Goal: Transaction & Acquisition: Purchase product/service

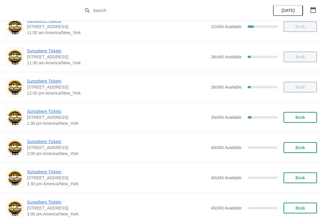
scroll to position [104, 0]
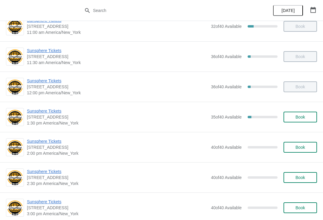
click at [59, 112] on span "Sunsphere Tickets" at bounding box center [117, 111] width 181 height 6
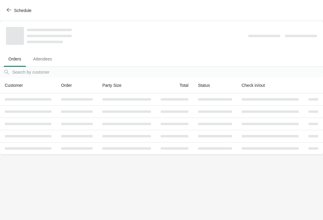
scroll to position [0, 0]
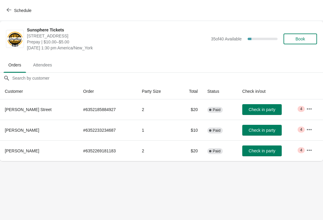
click at [269, 150] on span "Check in party" at bounding box center [262, 150] width 27 height 5
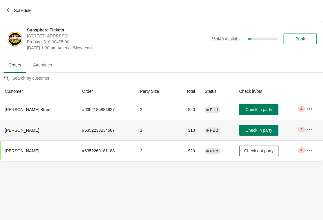
click at [256, 134] on button "Check in party" at bounding box center [259, 130] width 40 height 11
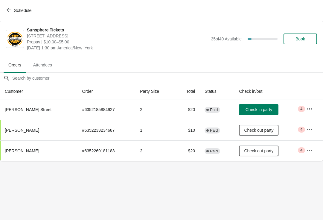
click at [301, 36] on button "Book" at bounding box center [301, 39] width 34 height 11
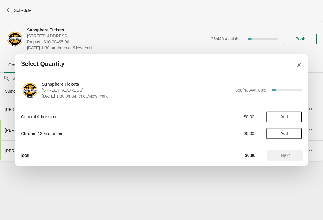
click at [292, 116] on span "Add" at bounding box center [284, 116] width 25 height 5
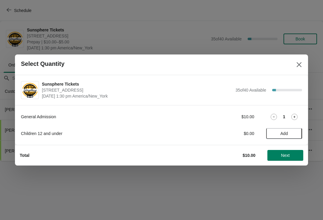
click at [294, 116] on icon at bounding box center [295, 117] width 6 height 6
click at [297, 117] on icon at bounding box center [295, 117] width 6 height 6
click at [286, 150] on button "Next" at bounding box center [286, 155] width 36 height 11
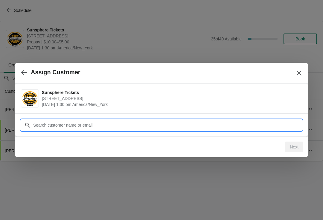
click at [268, 127] on input "Customer" at bounding box center [167, 125] width 269 height 11
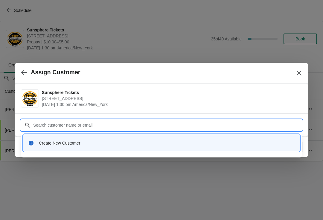
click at [142, 139] on div "Create New Customer" at bounding box center [162, 143] width 272 height 12
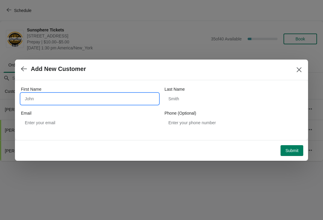
click at [76, 100] on input "First Name" at bounding box center [90, 98] width 138 height 11
type input "W"
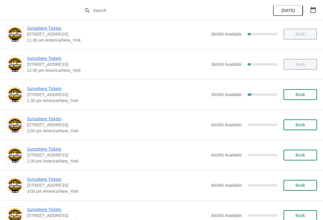
scroll to position [128, 0]
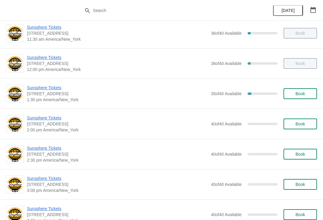
click at [307, 93] on span "Book" at bounding box center [300, 93] width 23 height 5
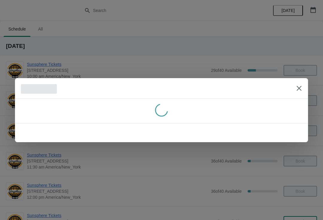
scroll to position [0, 0]
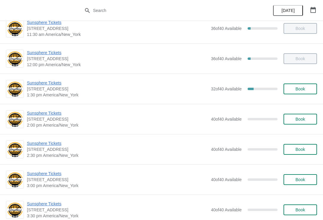
scroll to position [132, 0]
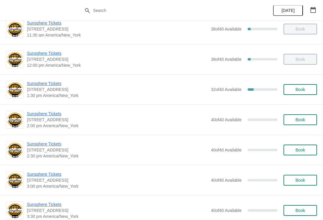
click at [300, 85] on button "Book" at bounding box center [301, 89] width 34 height 11
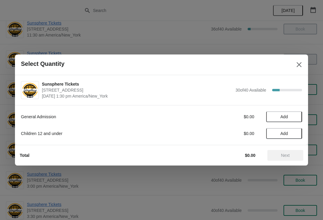
click at [297, 116] on span "Add" at bounding box center [284, 116] width 25 height 5
click at [290, 159] on button "Next" at bounding box center [286, 155] width 36 height 11
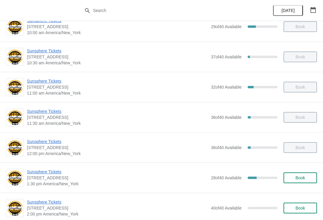
scroll to position [60, 0]
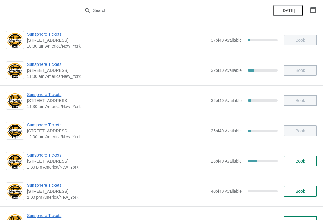
click at [48, 157] on span "Sunsphere Tickets" at bounding box center [117, 155] width 181 height 6
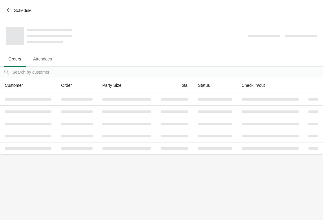
scroll to position [0, 0]
click at [15, 6] on button "Schedule" at bounding box center [19, 10] width 33 height 11
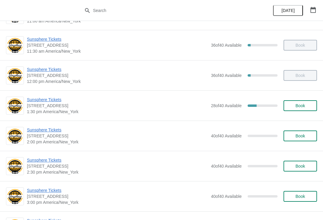
scroll to position [116, 0]
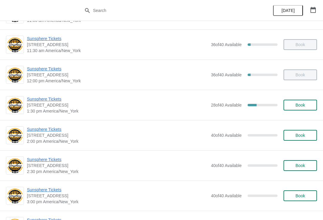
click at [303, 100] on button "Book" at bounding box center [301, 105] width 34 height 11
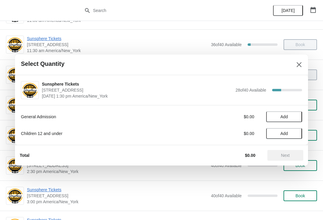
click at [294, 115] on span "Add" at bounding box center [284, 116] width 25 height 5
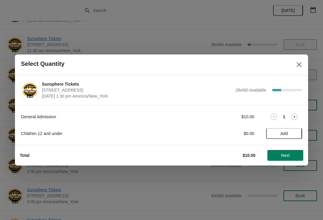
click at [294, 119] on icon at bounding box center [295, 117] width 6 height 6
click at [292, 155] on span "Next" at bounding box center [285, 155] width 26 height 5
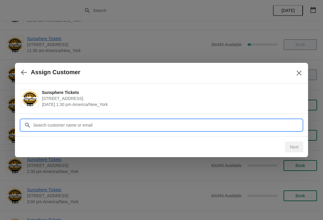
click at [93, 125] on input "Customer" at bounding box center [167, 125] width 269 height 11
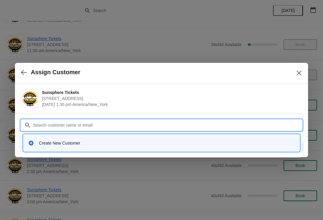
click at [72, 142] on div "Create New Customer" at bounding box center [167, 143] width 256 height 6
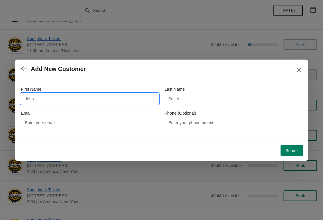
click at [75, 95] on input "First Name" at bounding box center [90, 98] width 138 height 11
type input "Walkin"
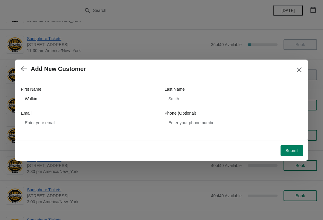
click at [287, 149] on span "Submit" at bounding box center [292, 150] width 13 height 5
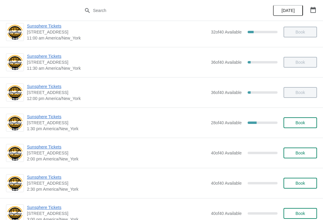
scroll to position [99, 0]
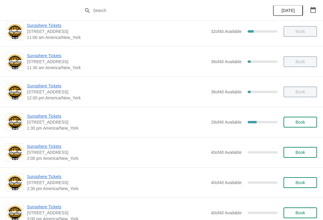
click at [64, 118] on span "Sunsphere Tickets" at bounding box center [117, 116] width 181 height 6
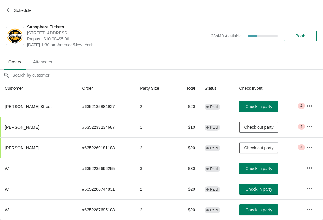
scroll to position [3, 0]
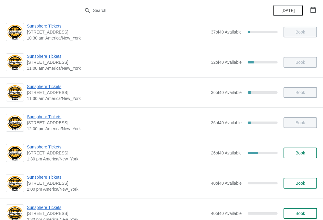
scroll to position [75, 0]
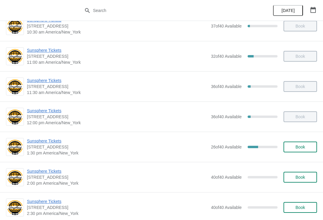
click at [304, 147] on span "Book" at bounding box center [301, 147] width 10 height 5
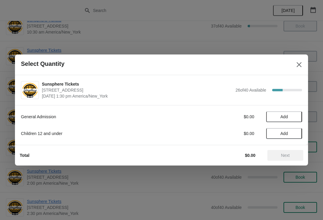
click at [297, 114] on button "Add" at bounding box center [284, 116] width 36 height 11
click at [291, 151] on button "Next" at bounding box center [286, 155] width 36 height 11
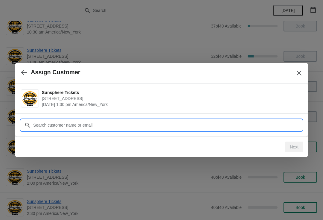
click at [258, 124] on input "Customer" at bounding box center [167, 125] width 269 height 11
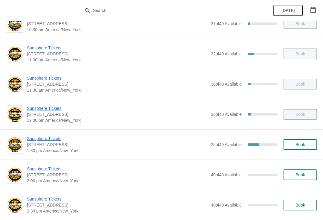
scroll to position [85, 0]
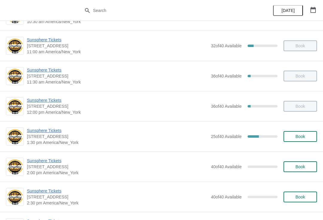
click at [305, 139] on button "Book" at bounding box center [301, 136] width 34 height 11
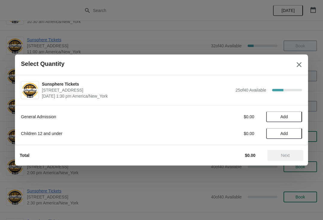
click at [292, 118] on span "Add" at bounding box center [284, 116] width 25 height 5
click at [281, 152] on button "Next" at bounding box center [286, 155] width 36 height 11
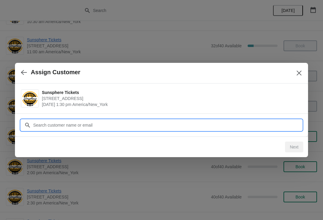
click at [242, 124] on input "Customer" at bounding box center [167, 125] width 269 height 11
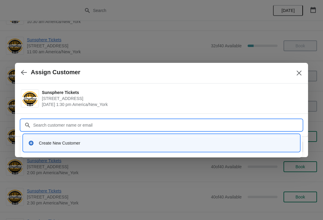
click at [89, 150] on div "Create New Customer" at bounding box center [161, 142] width 277 height 17
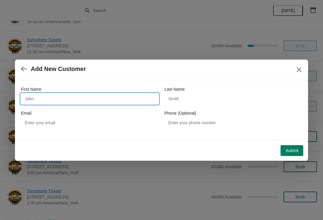
click at [69, 101] on input "First Name" at bounding box center [90, 98] width 138 height 11
type input "W"
click at [291, 143] on div "Submit" at bounding box center [160, 149] width 286 height 13
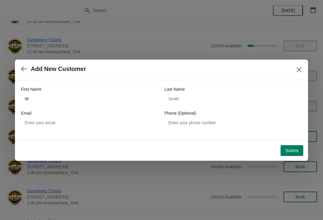
click at [290, 150] on span "Submit" at bounding box center [292, 150] width 13 height 5
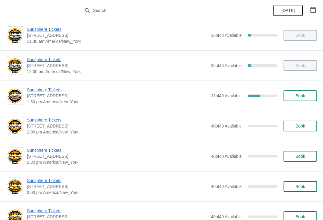
scroll to position [126, 0]
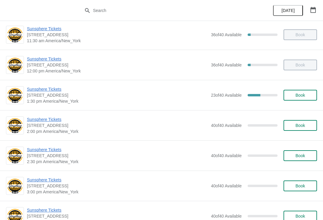
click at [298, 92] on button "Book" at bounding box center [301, 95] width 34 height 11
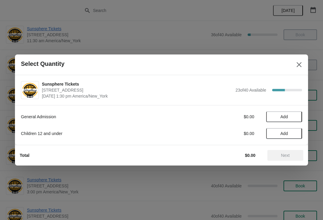
click at [292, 119] on button "Add" at bounding box center [284, 116] width 36 height 11
click at [286, 154] on span "Next" at bounding box center [285, 155] width 9 height 5
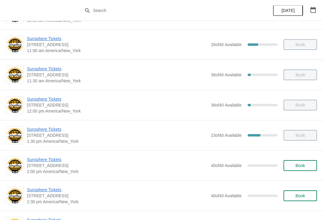
scroll to position [86, 0]
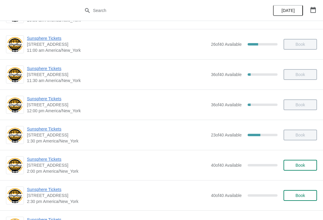
click at [311, 170] on button "Book" at bounding box center [301, 165] width 34 height 11
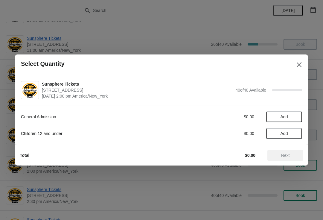
click at [293, 119] on button "Add" at bounding box center [284, 116] width 36 height 11
click at [294, 118] on icon at bounding box center [295, 117] width 2 height 2
click at [289, 154] on span "Next" at bounding box center [285, 155] width 9 height 5
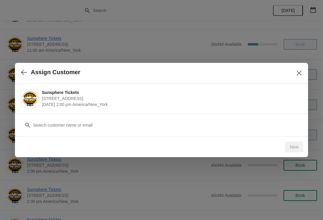
click at [19, 70] on button "button" at bounding box center [24, 72] width 11 height 12
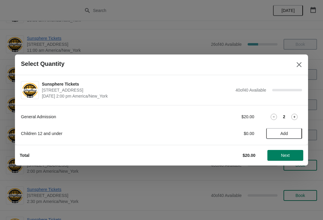
click at [288, 134] on span "Add" at bounding box center [284, 133] width 7 height 5
click at [299, 150] on button "Next" at bounding box center [286, 155] width 36 height 11
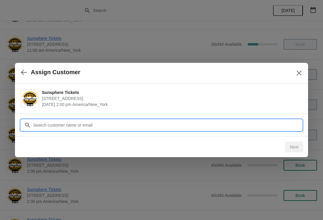
click at [160, 124] on input "Customer" at bounding box center [167, 125] width 269 height 11
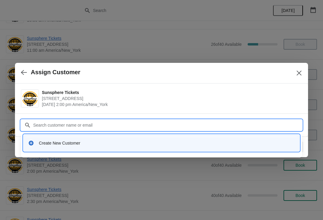
click at [123, 147] on div "Create New Customer" at bounding box center [162, 143] width 272 height 12
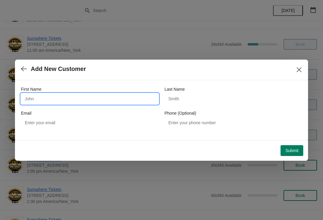
click at [74, 100] on input "First Name" at bounding box center [90, 98] width 138 height 11
type input "W"
click at [295, 144] on div "Submit" at bounding box center [160, 149] width 286 height 13
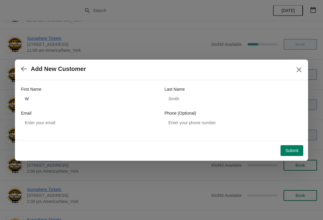
click at [293, 137] on div "First Name W Last Name Email Phone (Optional)" at bounding box center [161, 110] width 293 height 60
click at [291, 152] on span "Submit" at bounding box center [292, 150] width 13 height 5
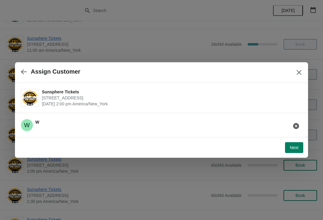
click at [295, 147] on span "Next" at bounding box center [294, 147] width 9 height 5
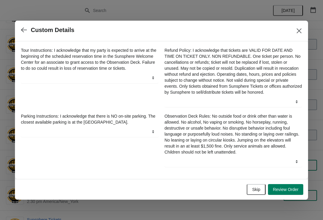
click at [254, 191] on span "Skip" at bounding box center [256, 189] width 8 height 5
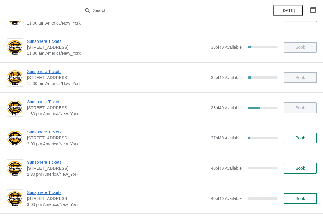
scroll to position [133, 0]
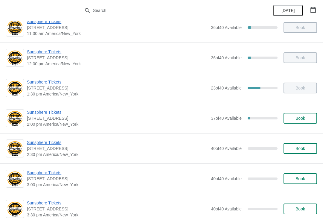
click at [296, 120] on span "Book" at bounding box center [301, 118] width 10 height 5
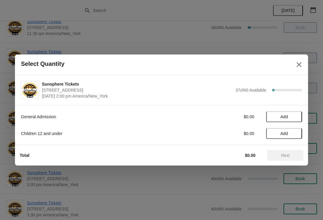
click at [291, 119] on button "Add" at bounding box center [284, 116] width 36 height 11
click at [285, 157] on span "Next" at bounding box center [285, 155] width 9 height 5
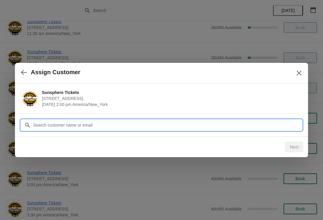
click at [272, 125] on input "Customer" at bounding box center [167, 125] width 269 height 11
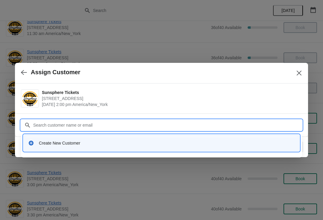
click at [104, 140] on div "Create New Customer" at bounding box center [167, 143] width 256 height 6
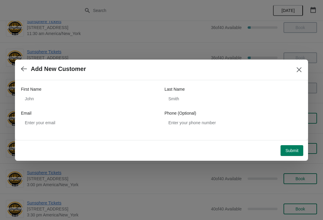
click at [75, 109] on div "First Name Last Name Email Phone (Optional)" at bounding box center [161, 107] width 281 height 42
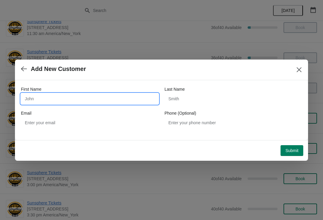
click at [52, 99] on input "First Name" at bounding box center [90, 98] width 138 height 11
type input "W"
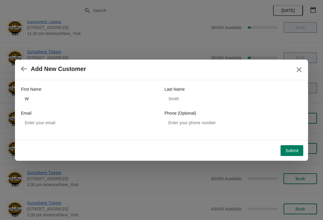
click at [289, 149] on span "Submit" at bounding box center [292, 150] width 13 height 5
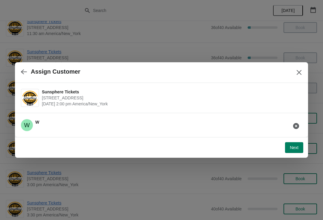
click at [299, 143] on button "Next" at bounding box center [294, 147] width 18 height 11
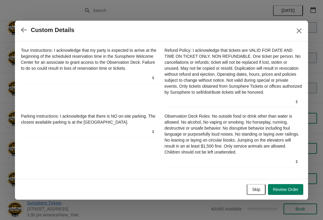
click at [252, 191] on span "Skip" at bounding box center [256, 189] width 8 height 5
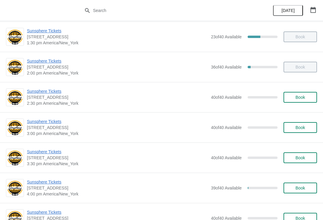
scroll to position [186, 0]
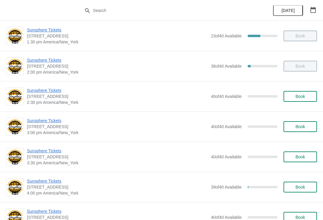
click at [291, 101] on button "Book" at bounding box center [301, 96] width 34 height 11
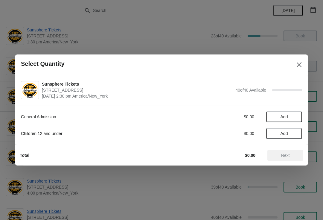
click at [293, 118] on span "Add" at bounding box center [284, 116] width 25 height 5
click at [294, 117] on icon at bounding box center [295, 117] width 2 height 2
click at [292, 153] on button "Next" at bounding box center [286, 155] width 36 height 11
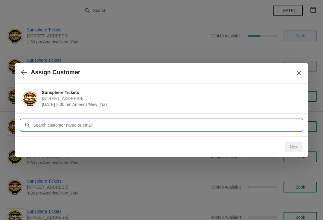
click at [262, 127] on input "Customer" at bounding box center [167, 125] width 269 height 11
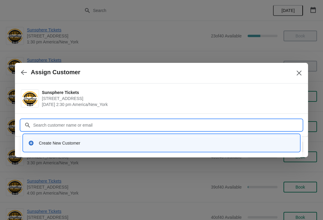
click at [59, 144] on div "Create New Customer" at bounding box center [167, 143] width 256 height 6
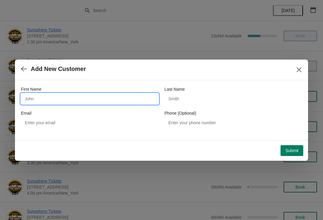
click at [68, 97] on input "First Name" at bounding box center [90, 98] width 138 height 11
type input "W"
click at [291, 144] on div "Submit" at bounding box center [160, 149] width 286 height 13
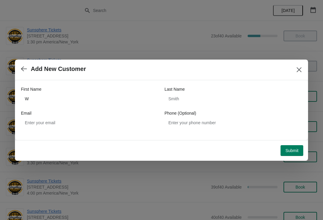
click at [291, 149] on span "Submit" at bounding box center [292, 150] width 13 height 5
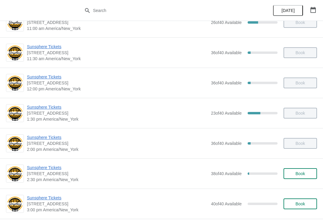
scroll to position [139, 0]
